Goal: Check status: Check status

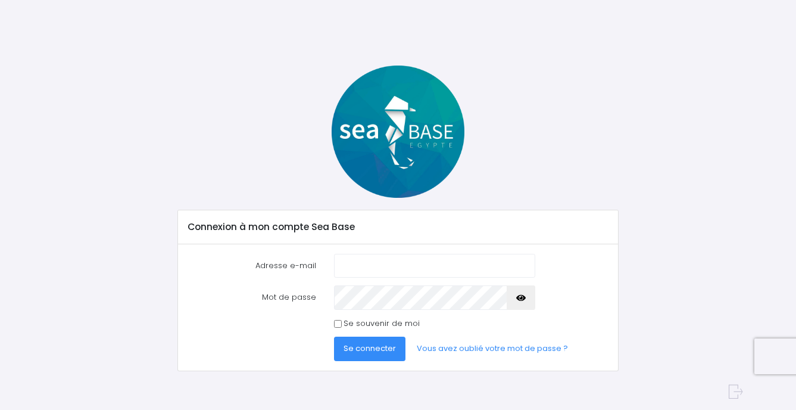
type input "[EMAIL_ADDRESS][DOMAIN_NAME]"
click at [364, 350] on span "Se connecter" at bounding box center [370, 347] width 52 height 11
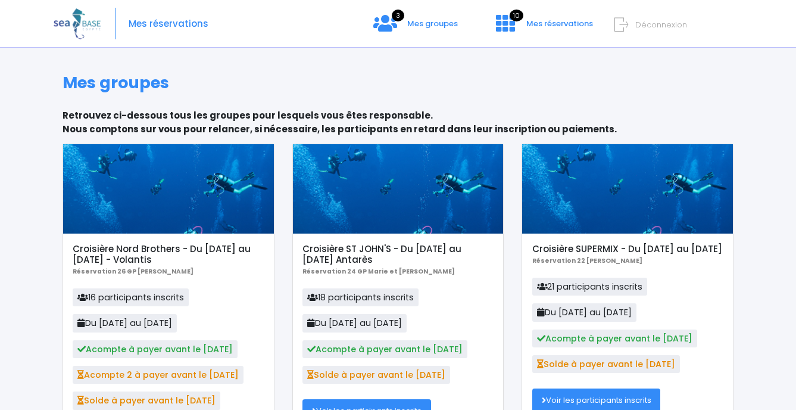
click at [647, 21] on span "Déconnexion" at bounding box center [661, 24] width 52 height 11
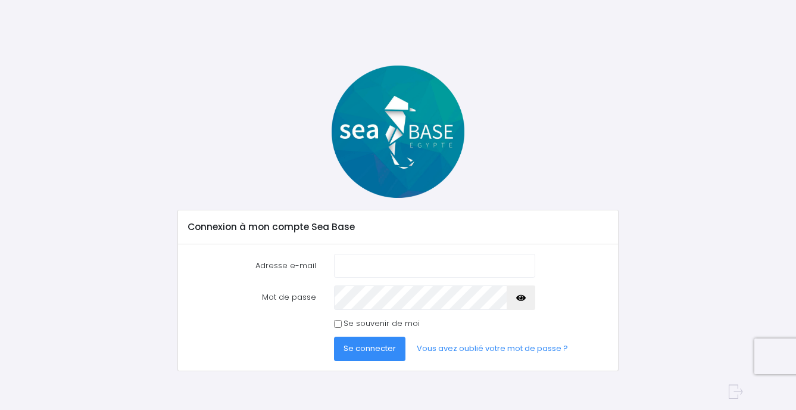
type input "marieisdiving@gmail.com"
click at [379, 342] on span "Se connecter" at bounding box center [370, 347] width 52 height 11
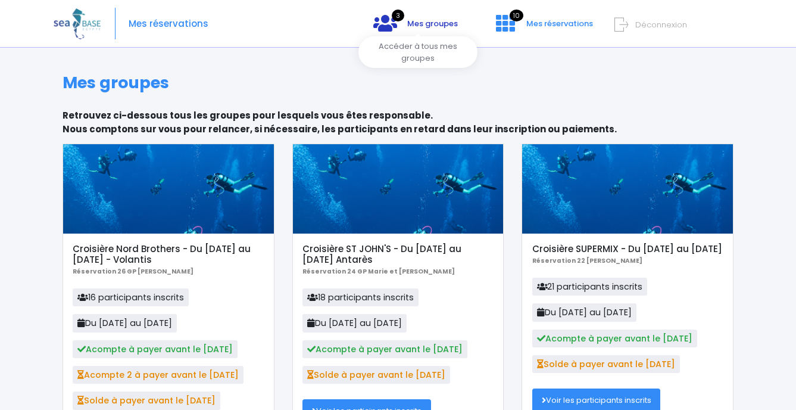
click at [396, 15] on span "3" at bounding box center [398, 16] width 13 height 12
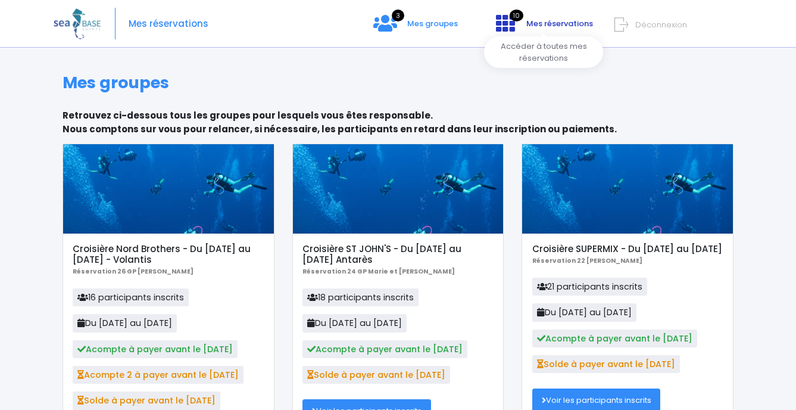
click at [509, 25] on icon at bounding box center [505, 23] width 19 height 19
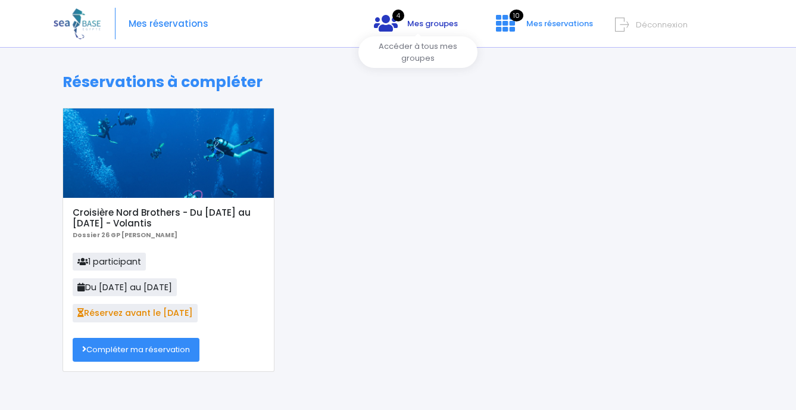
click at [391, 24] on icon at bounding box center [386, 23] width 24 height 19
click at [394, 22] on icon at bounding box center [386, 23] width 24 height 19
click at [395, 22] on link "4 Mes groupes" at bounding box center [415, 27] width 103 height 11
click at [522, 20] on div "4 Mes groupes 10 Mes réservations Déconnexion" at bounding box center [625, 33] width 217 height 33
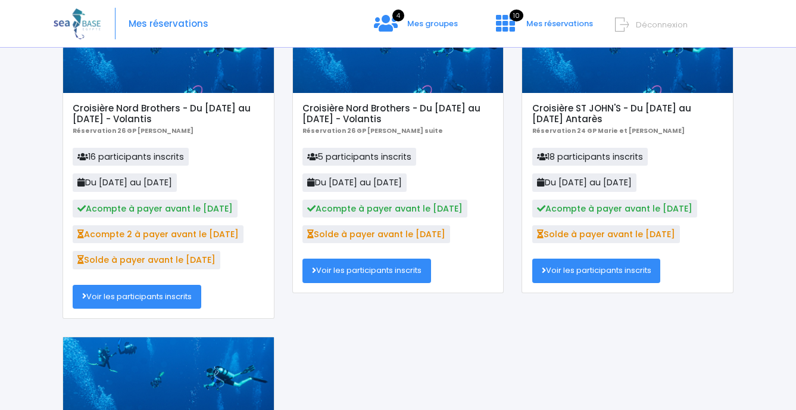
scroll to position [179, 0]
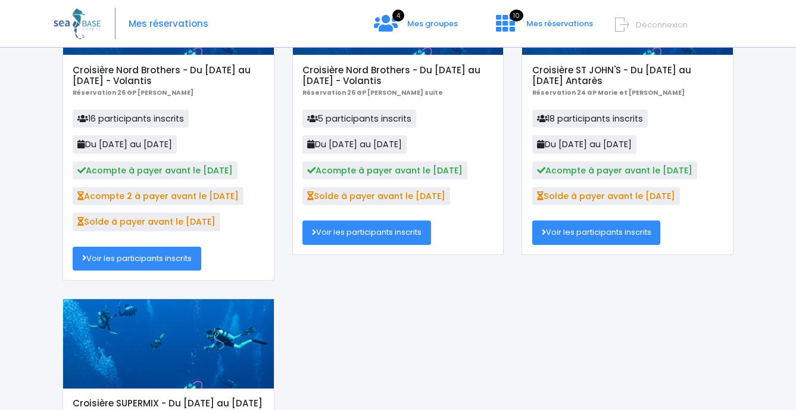
click at [146, 258] on link "Voir les participants inscrits" at bounding box center [137, 259] width 129 height 24
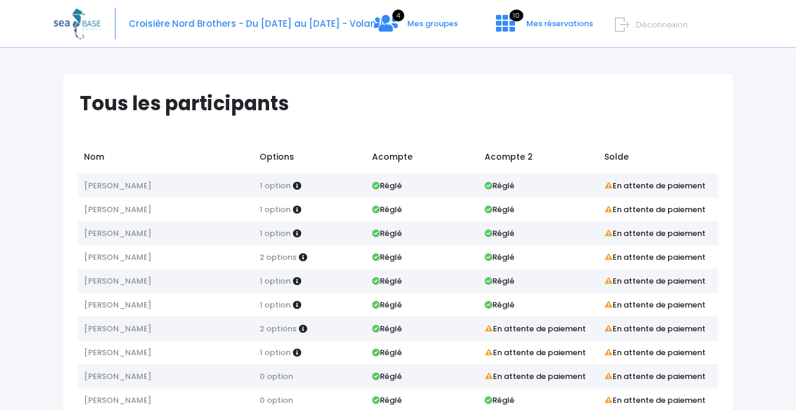
click at [646, 21] on span "Déconnexion" at bounding box center [662, 24] width 52 height 11
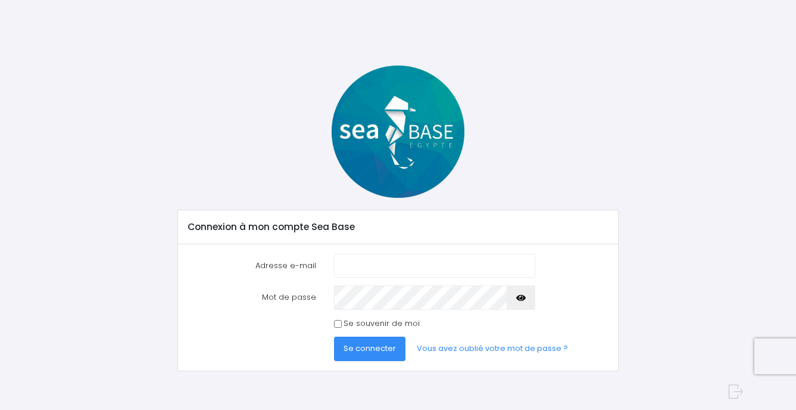
type input "[EMAIL_ADDRESS][DOMAIN_NAME]"
click at [360, 352] on span "Se connecter" at bounding box center [370, 347] width 52 height 11
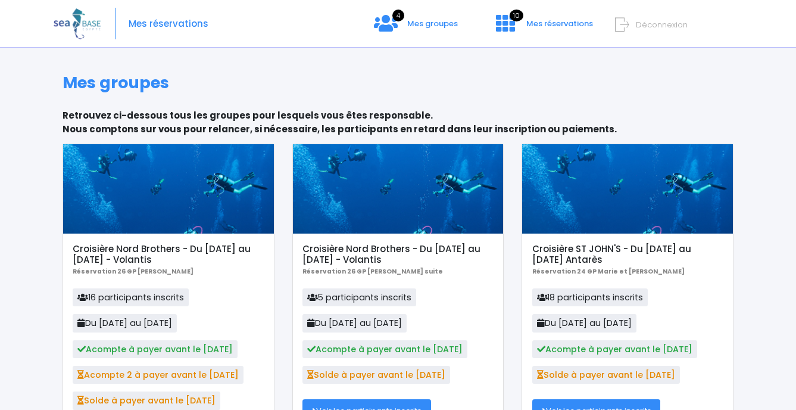
scroll to position [60, 0]
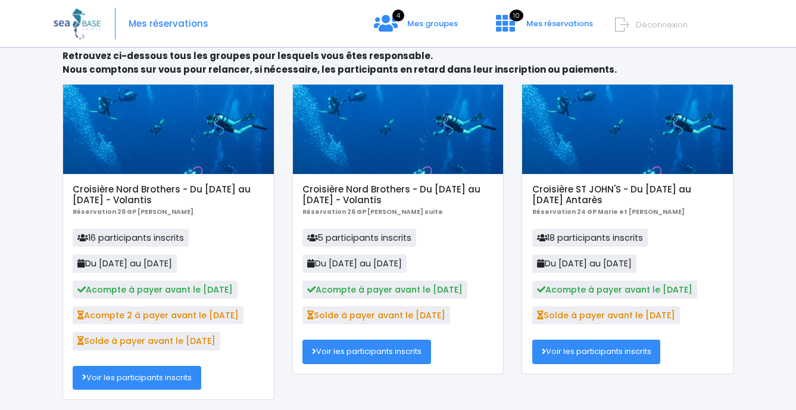
click at [347, 354] on link "Voir les participants inscrits" at bounding box center [366, 351] width 129 height 24
click at [363, 347] on link "Voir les participants inscrits" at bounding box center [366, 351] width 129 height 24
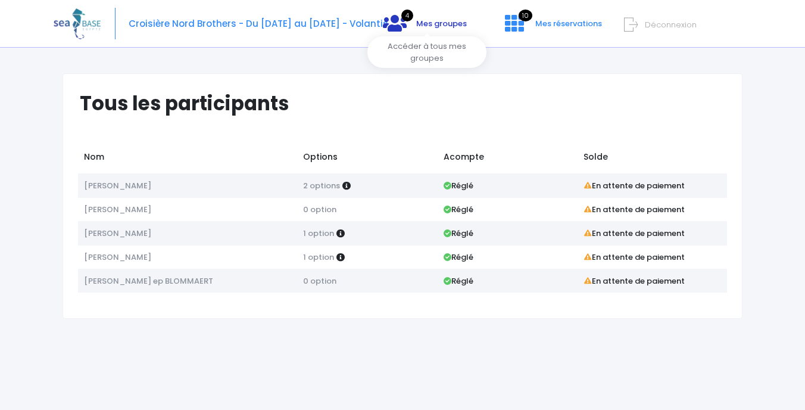
click at [413, 14] on span "4" at bounding box center [407, 16] width 12 height 12
click at [660, 21] on span "Déconnexion" at bounding box center [671, 24] width 52 height 11
